Goal: Information Seeking & Learning: Find contact information

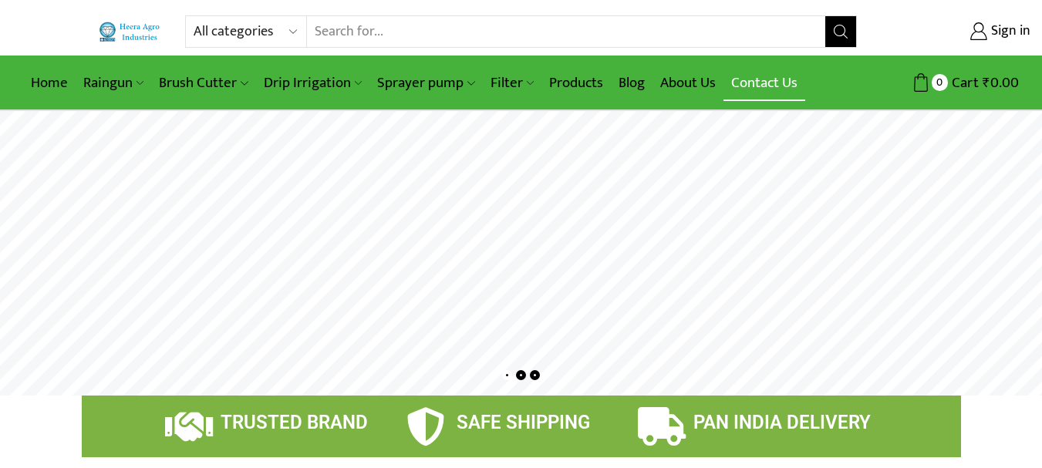
click at [751, 89] on link "Contact Us" at bounding box center [764, 83] width 82 height 36
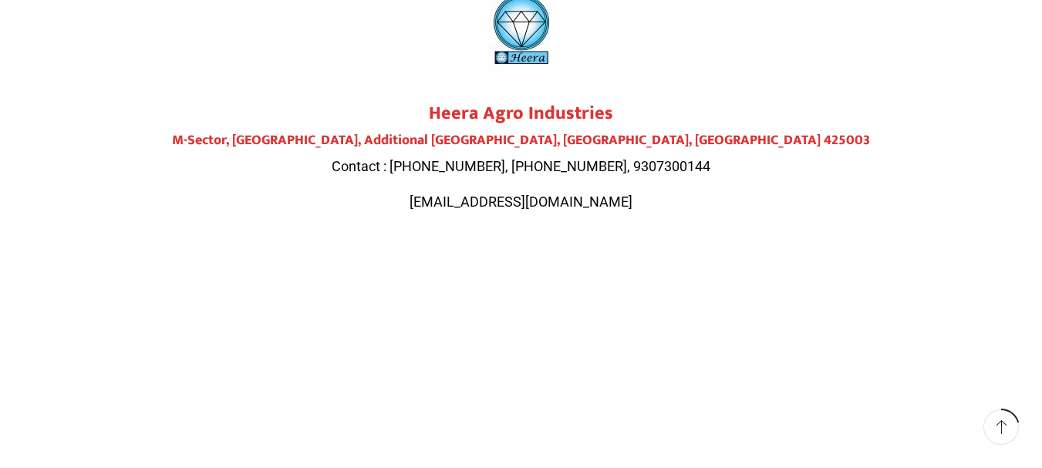
scroll to position [140, 0]
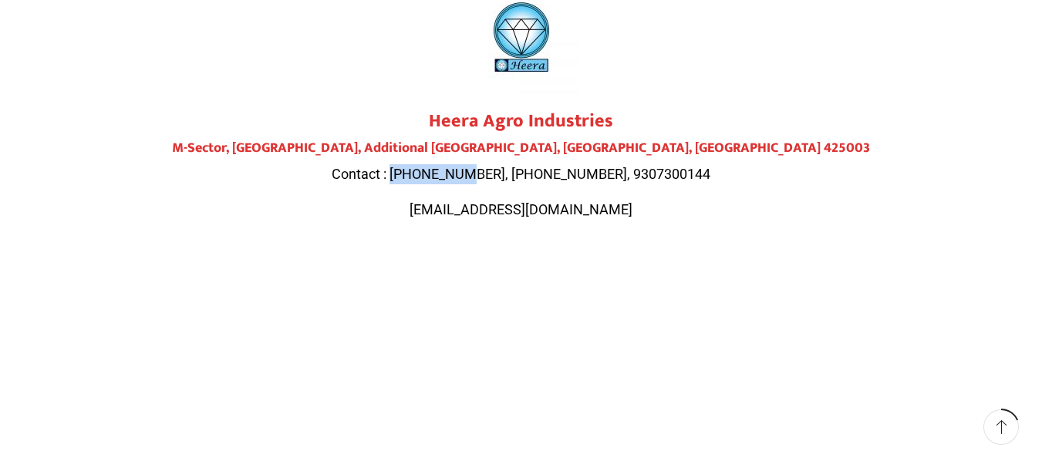
drag, startPoint x: 429, startPoint y: 174, endPoint x: 503, endPoint y: 174, distance: 74.8
click at [503, 174] on span "Contact : 9284000511, 9307300143, 9307300144" at bounding box center [521, 174] width 379 height 16
copy span "9284000511"
drag, startPoint x: 513, startPoint y: 173, endPoint x: 681, endPoint y: 168, distance: 168.1
click at [681, 168] on p "Contact : 9284000511, 9307300143, 9307300144" at bounding box center [521, 174] width 864 height 20
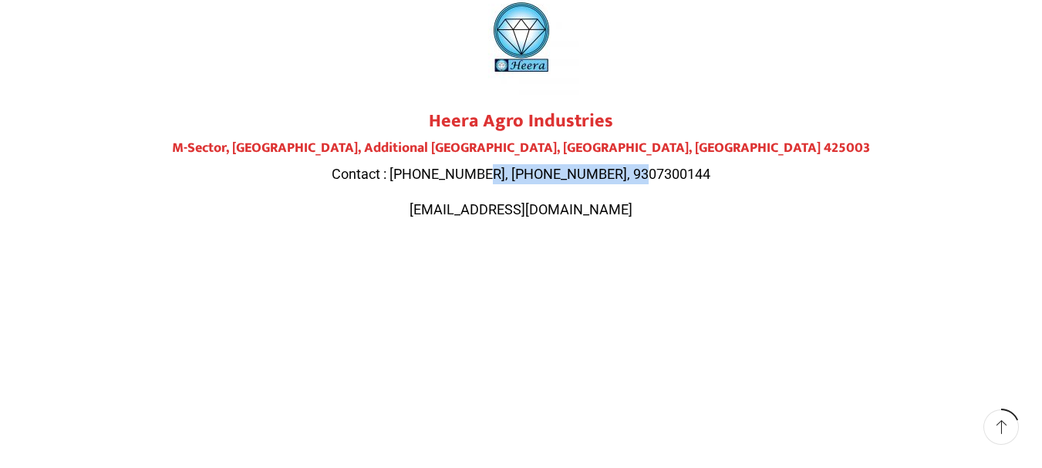
copy span "9307300143, 9307300144"
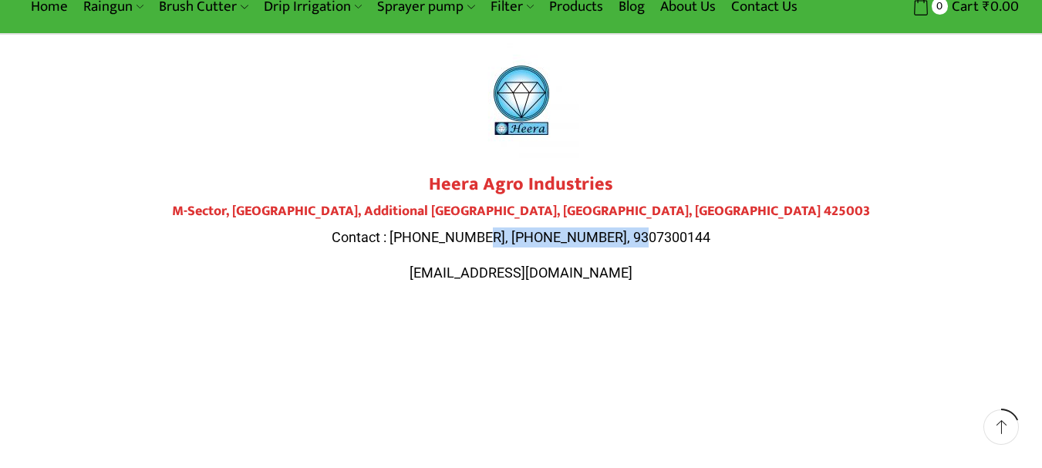
scroll to position [0, 0]
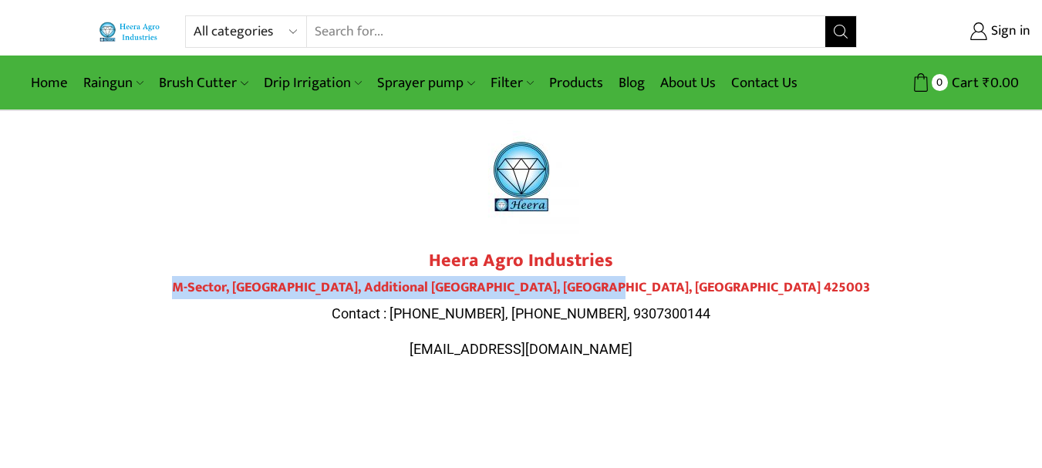
drag, startPoint x: 308, startPoint y: 288, endPoint x: 750, endPoint y: 286, distance: 441.8
click at [750, 286] on h4 "M-Sector, Patil Nagar, Additional MIDC, Jalgaon, Maharashtra 425003" at bounding box center [521, 288] width 864 height 17
copy h4 "M-Sector, Patil Nagar, Additional MIDC, Jalgaon, Maharashtra 425003"
